Goal: Information Seeking & Learning: Compare options

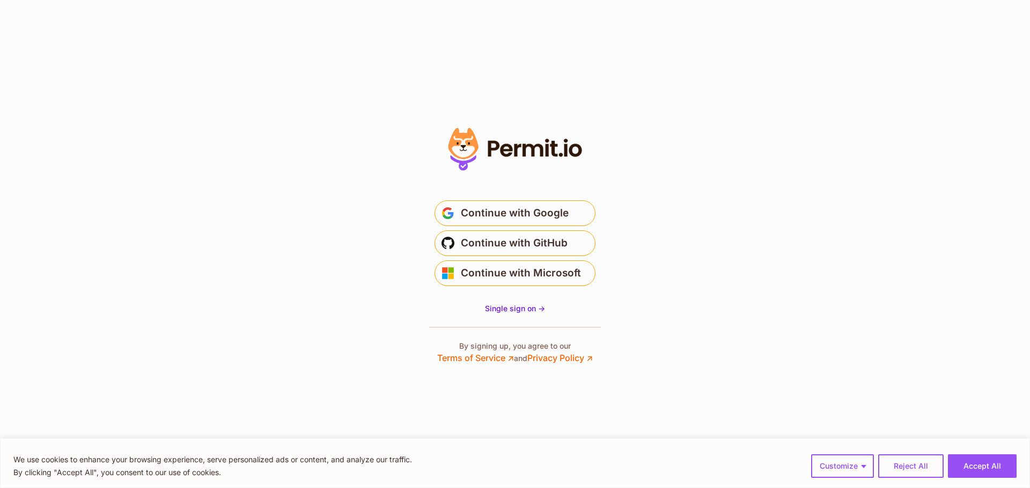
click at [518, 127] on icon at bounding box center [515, 149] width 148 height 51
click at [516, 144] on icon at bounding box center [515, 149] width 148 height 51
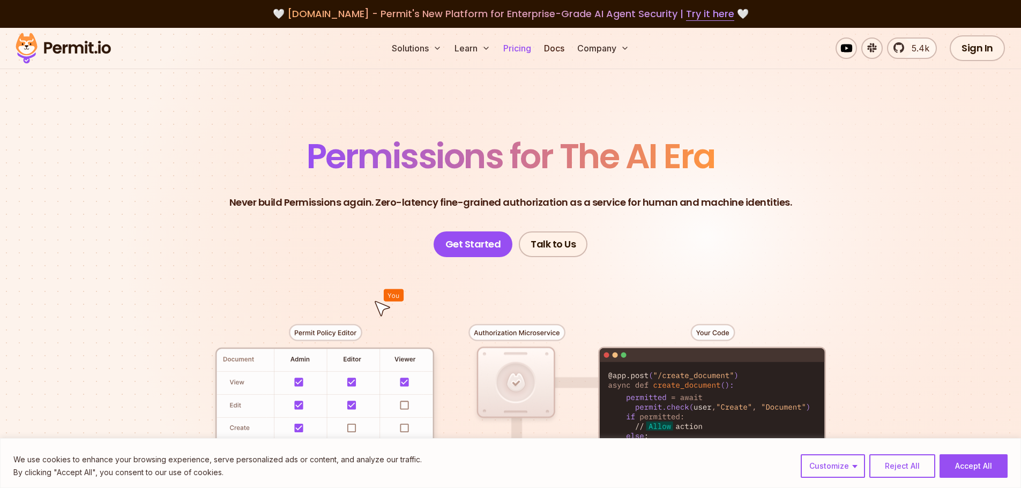
click at [516, 45] on link "Pricing" at bounding box center [517, 48] width 36 height 21
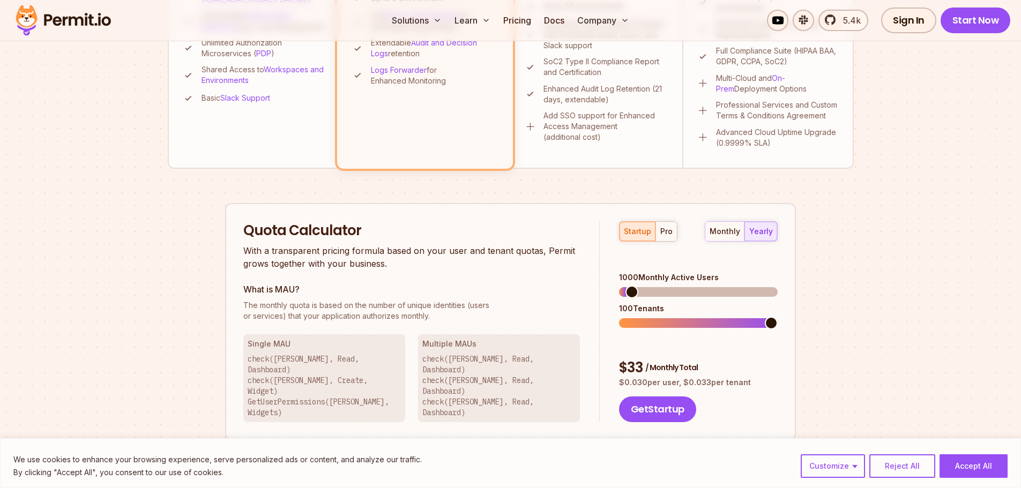
scroll to position [536, 0]
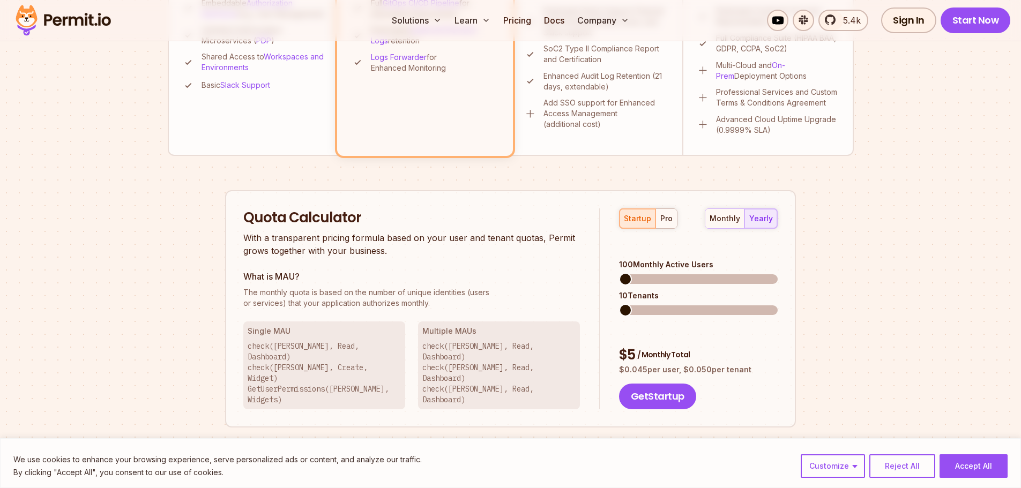
click at [619, 273] on span at bounding box center [625, 279] width 13 height 13
click at [619, 304] on span at bounding box center [625, 310] width 13 height 13
click at [718, 216] on div "monthly" at bounding box center [725, 218] width 31 height 11
click at [766, 211] on button "yearly" at bounding box center [761, 218] width 33 height 19
click at [723, 217] on div "monthly" at bounding box center [725, 218] width 31 height 11
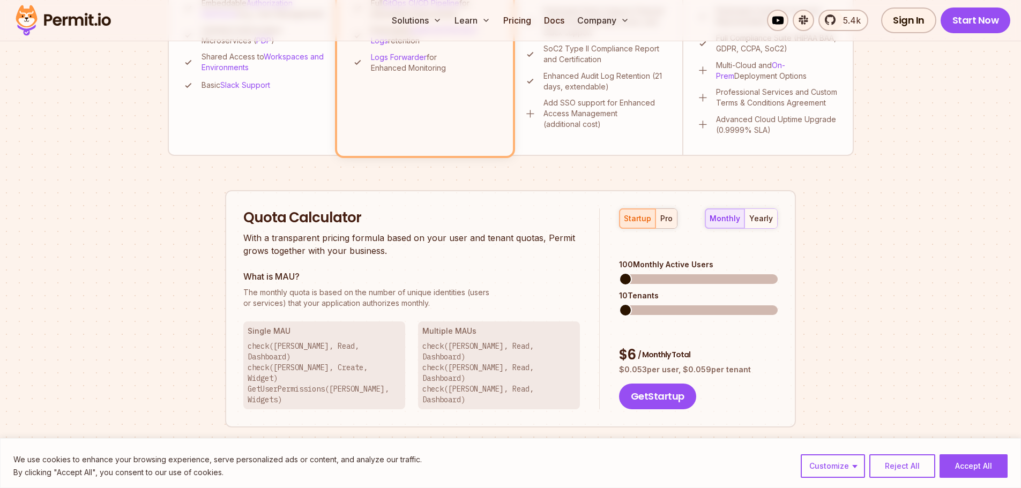
click at [667, 219] on div "pro" at bounding box center [667, 218] width 12 height 11
click at [638, 220] on div "startup" at bounding box center [637, 218] width 27 height 11
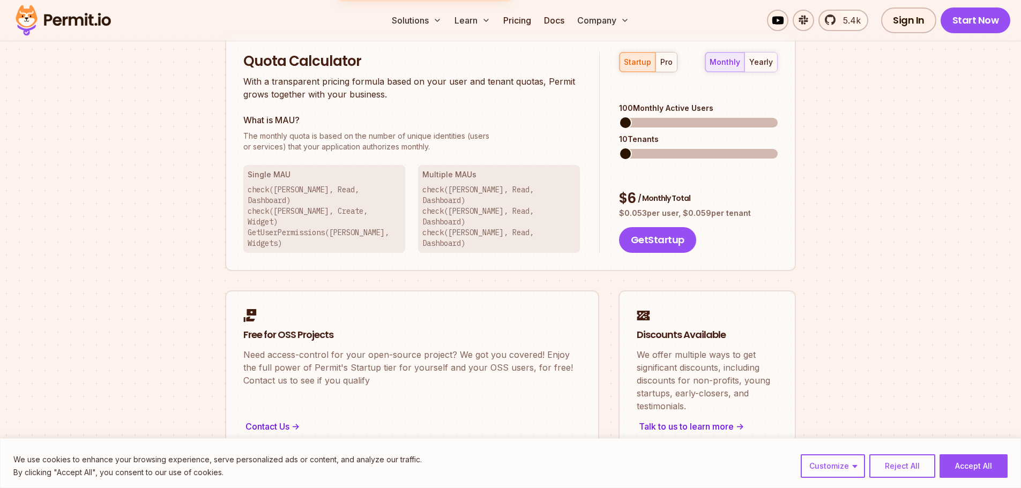
scroll to position [697, 0]
